Goal: Task Accomplishment & Management: Manage account settings

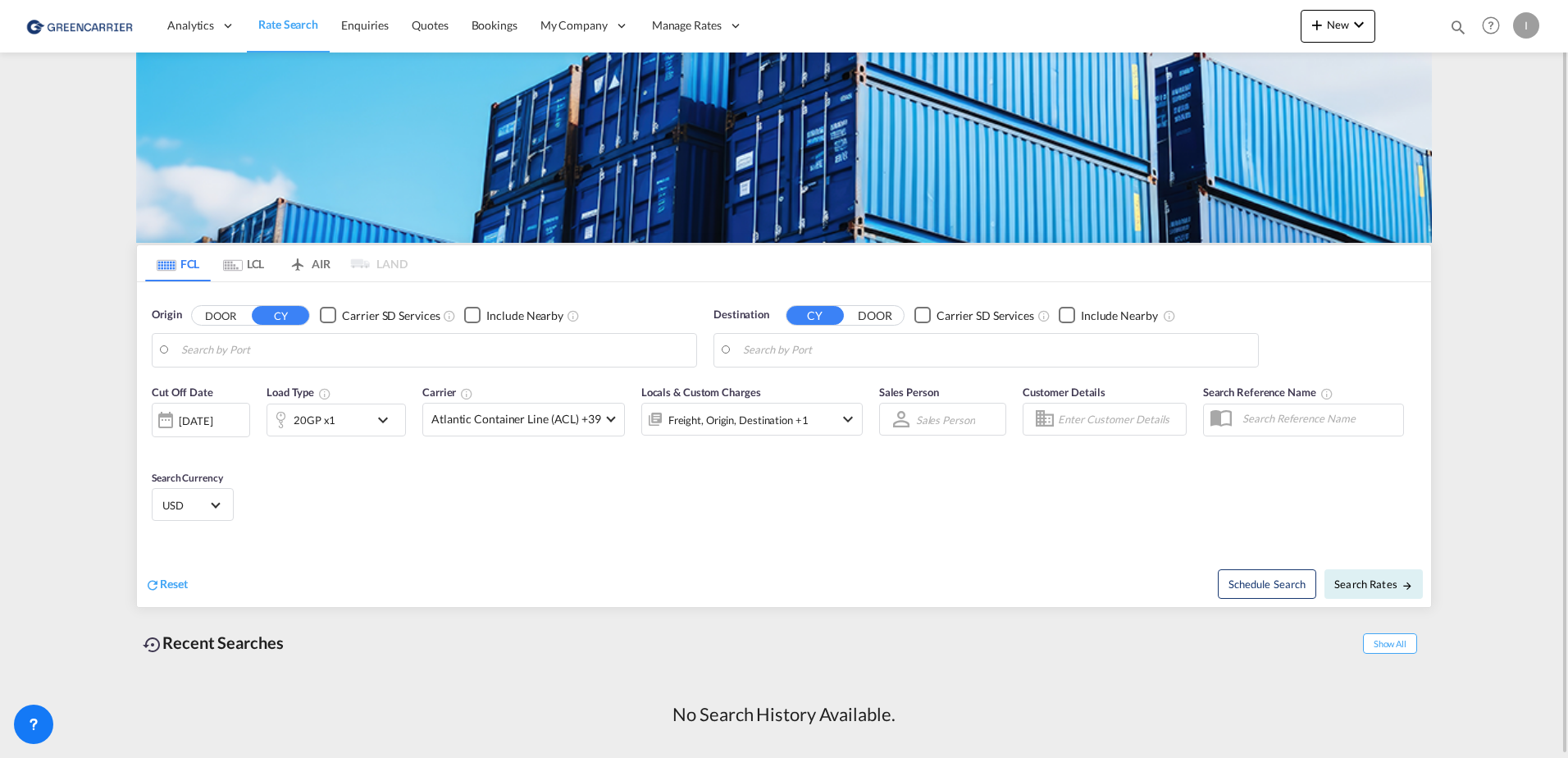
click at [1531, 22] on md-toolbar "Analytics Reports Dashboard Rate Search Enquiries Quotes Bookings" at bounding box center [784, 26] width 1568 height 53
click at [1519, 39] on md-menu-bar "I My Profile Logout" at bounding box center [1528, 25] width 30 height 51
click at [1528, 28] on div "I" at bounding box center [1526, 25] width 26 height 26
click at [1478, 128] on button "Logout" at bounding box center [1506, 126] width 107 height 33
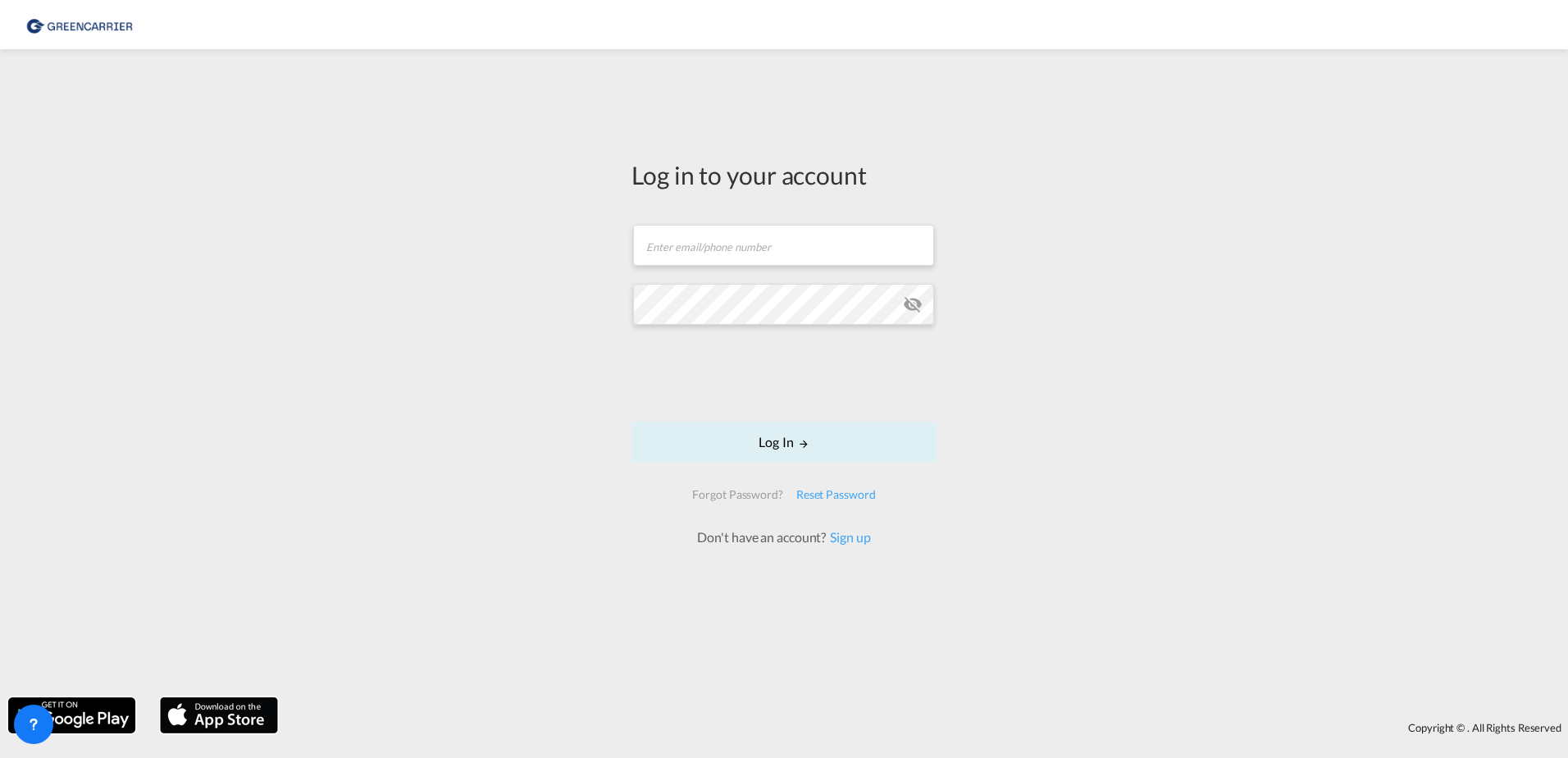
click at [861, 512] on div "Forgot Password? Reset Password" at bounding box center [784, 498] width 209 height 36
click at [856, 535] on link "Sign up" at bounding box center [848, 537] width 44 height 16
